Goal: Task Accomplishment & Management: Use online tool/utility

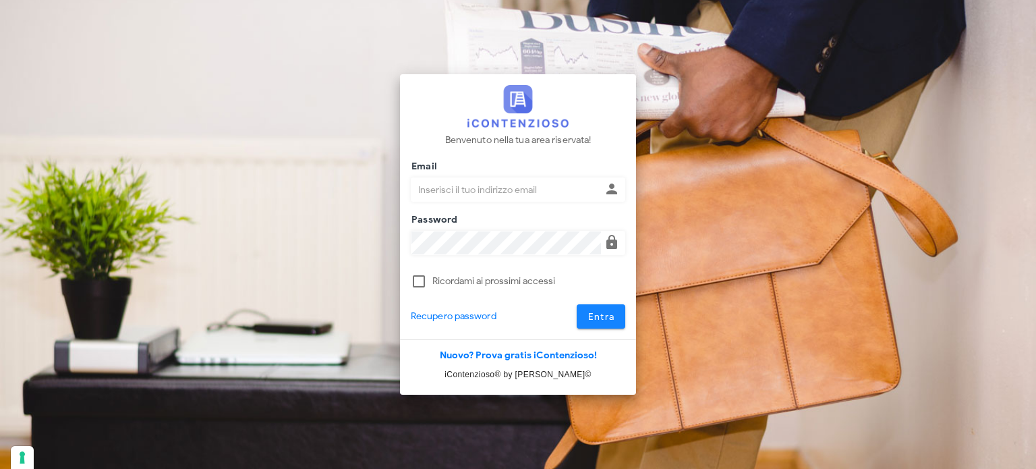
type input "[EMAIL_ADDRESS][DOMAIN_NAME]"
click at [612, 312] on span "Entra" at bounding box center [601, 316] width 28 height 11
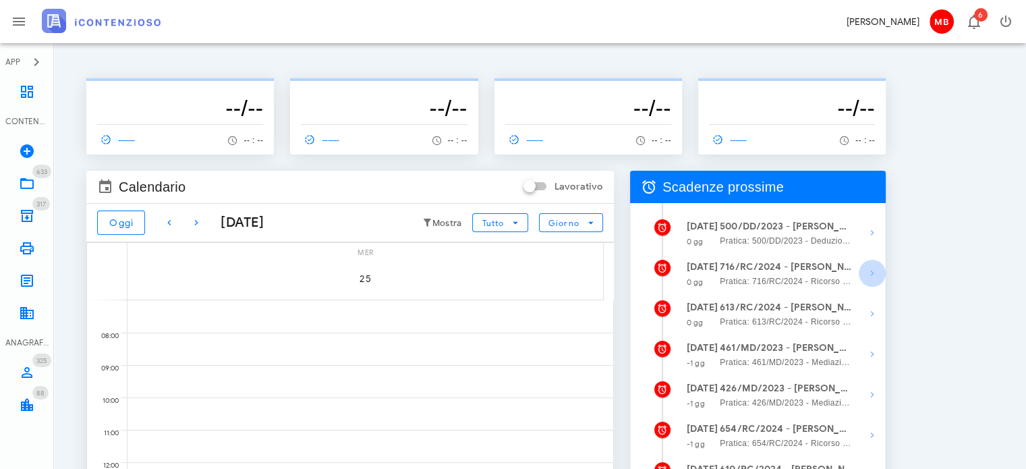
click at [873, 273] on icon "button" at bounding box center [872, 273] width 16 height 16
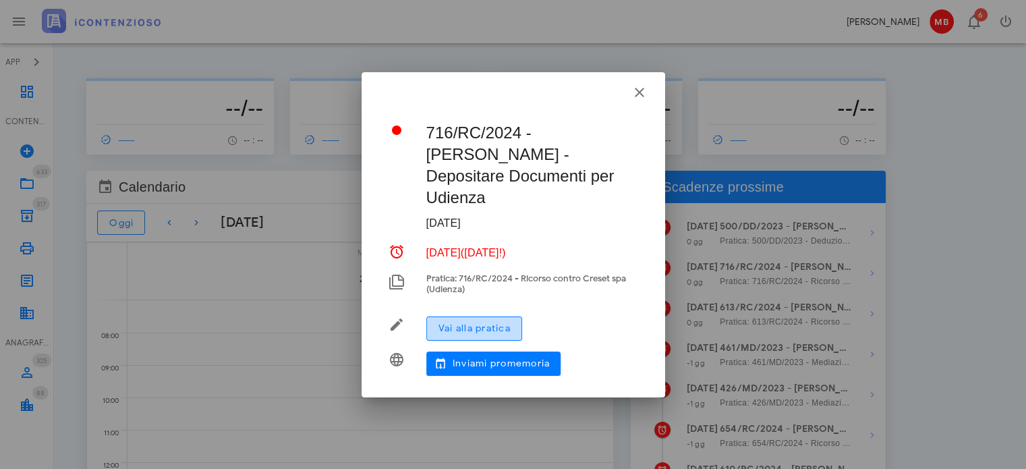
click at [484, 322] on span "Vai alla pratica" at bounding box center [474, 327] width 73 height 11
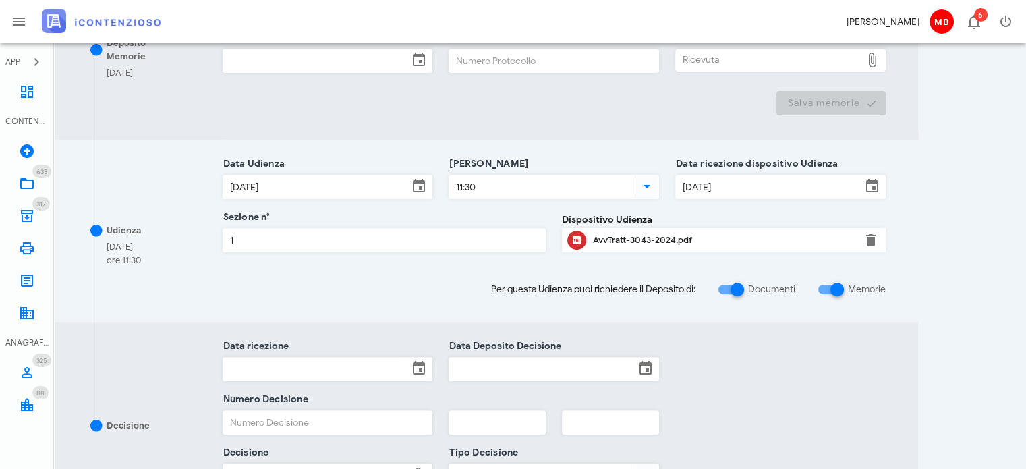
scroll to position [607, 0]
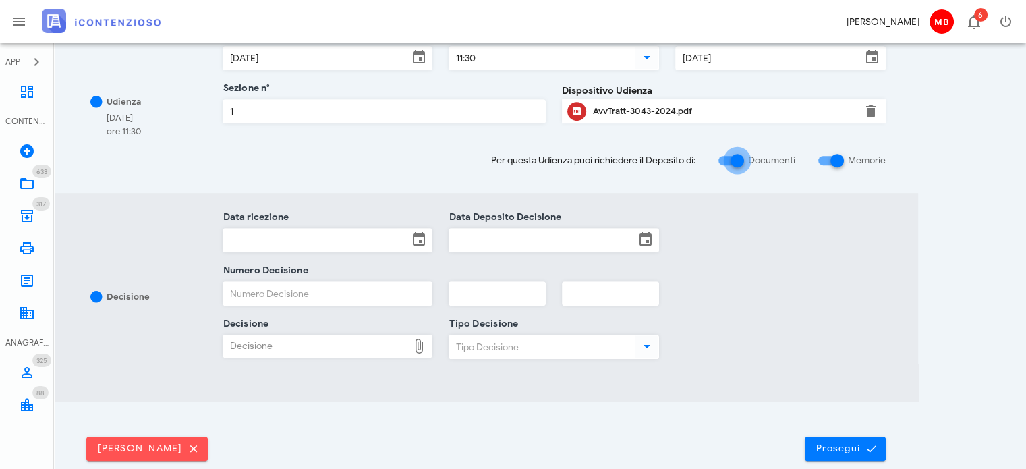
click at [734, 156] on div at bounding box center [737, 160] width 23 height 23
checkbox input "false"
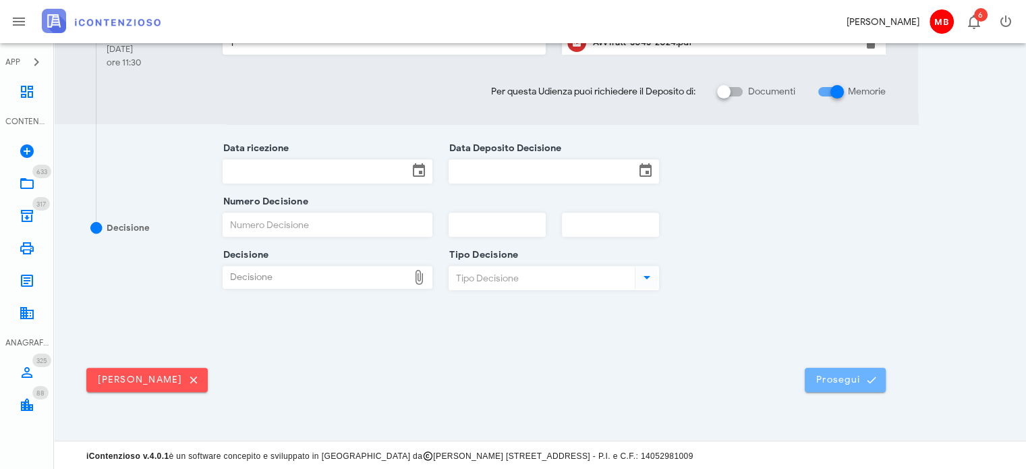
click at [836, 382] on span "Prosegui" at bounding box center [844, 380] width 59 height 12
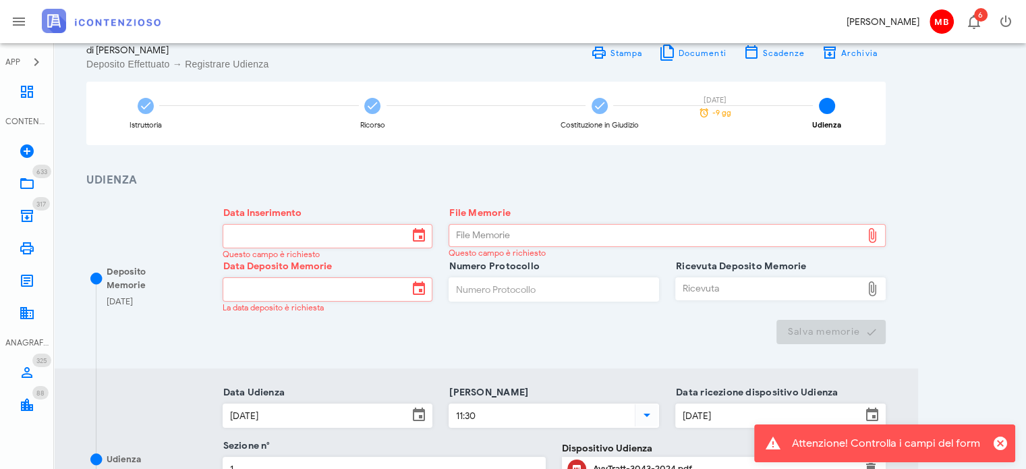
scroll to position [67, 0]
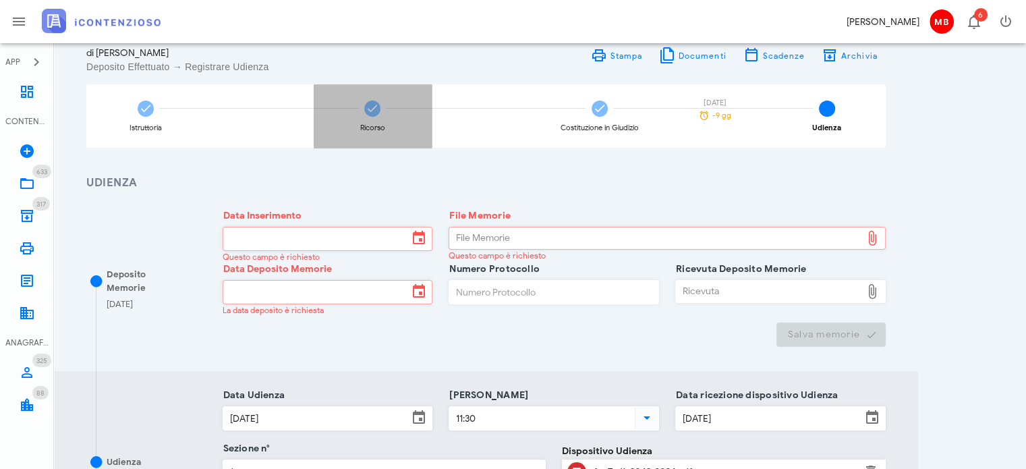
click at [382, 113] on div "Ricorso" at bounding box center [373, 115] width 118 height 63
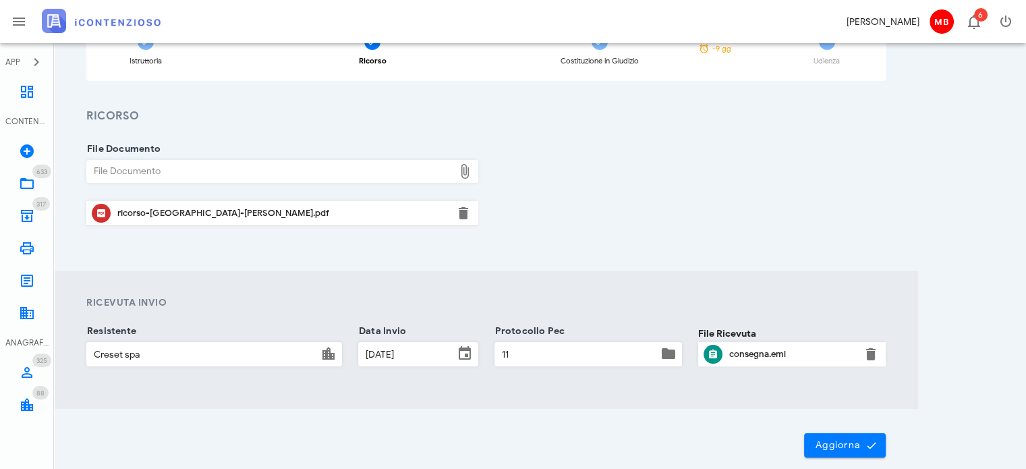
scroll to position [200, 0]
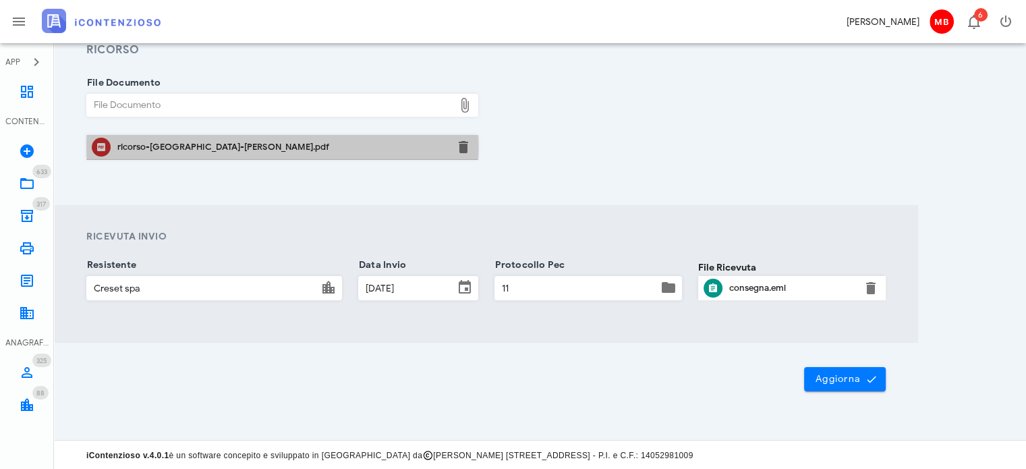
click at [205, 144] on div "ricorso-salerno-antonio.pdf" at bounding box center [282, 147] width 330 height 11
